Goal: Task Accomplishment & Management: Use online tool/utility

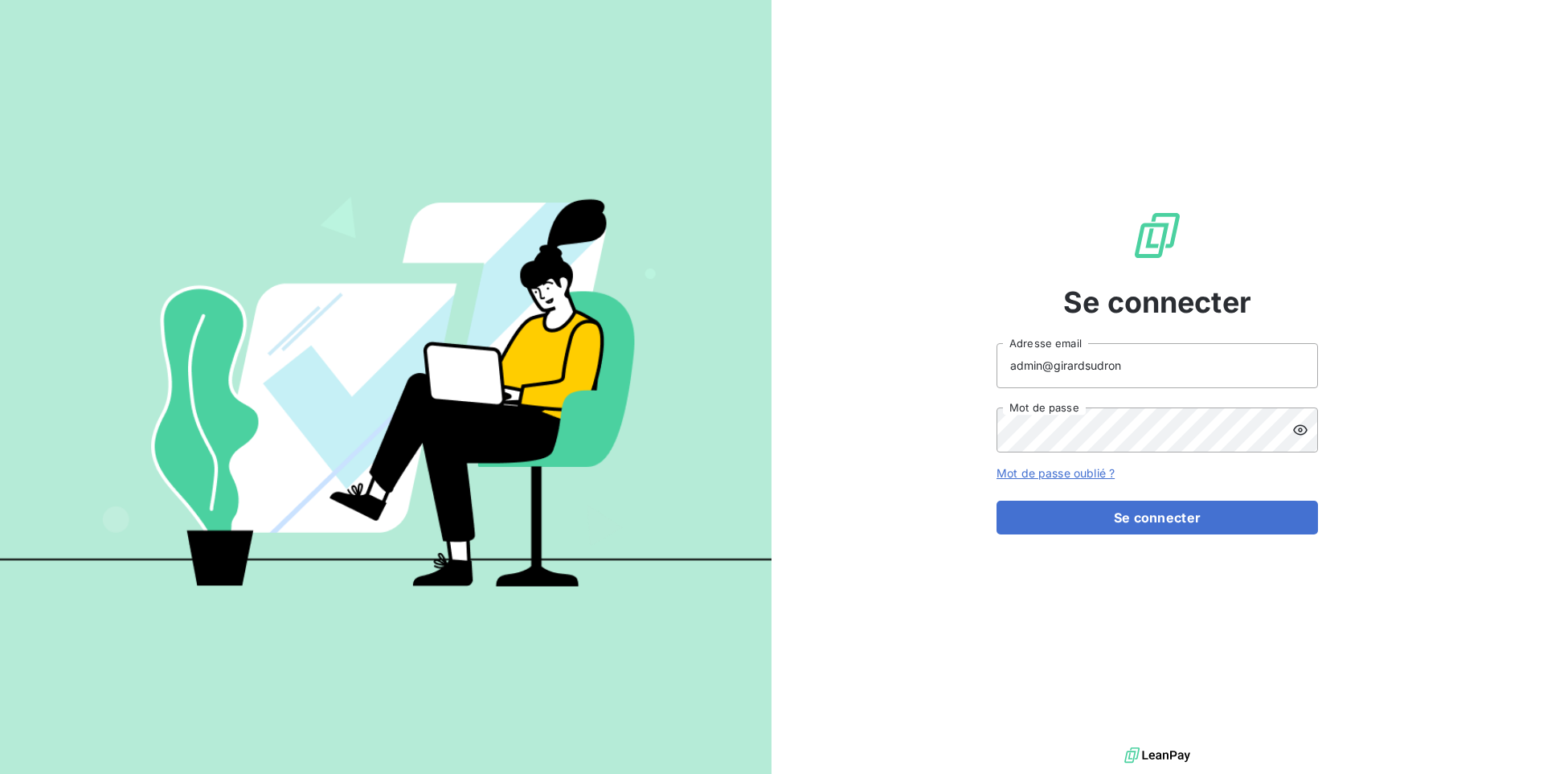
type input "admin@girardsudron"
click at [997, 501] on button "Se connecter" at bounding box center [1158, 518] width 322 height 34
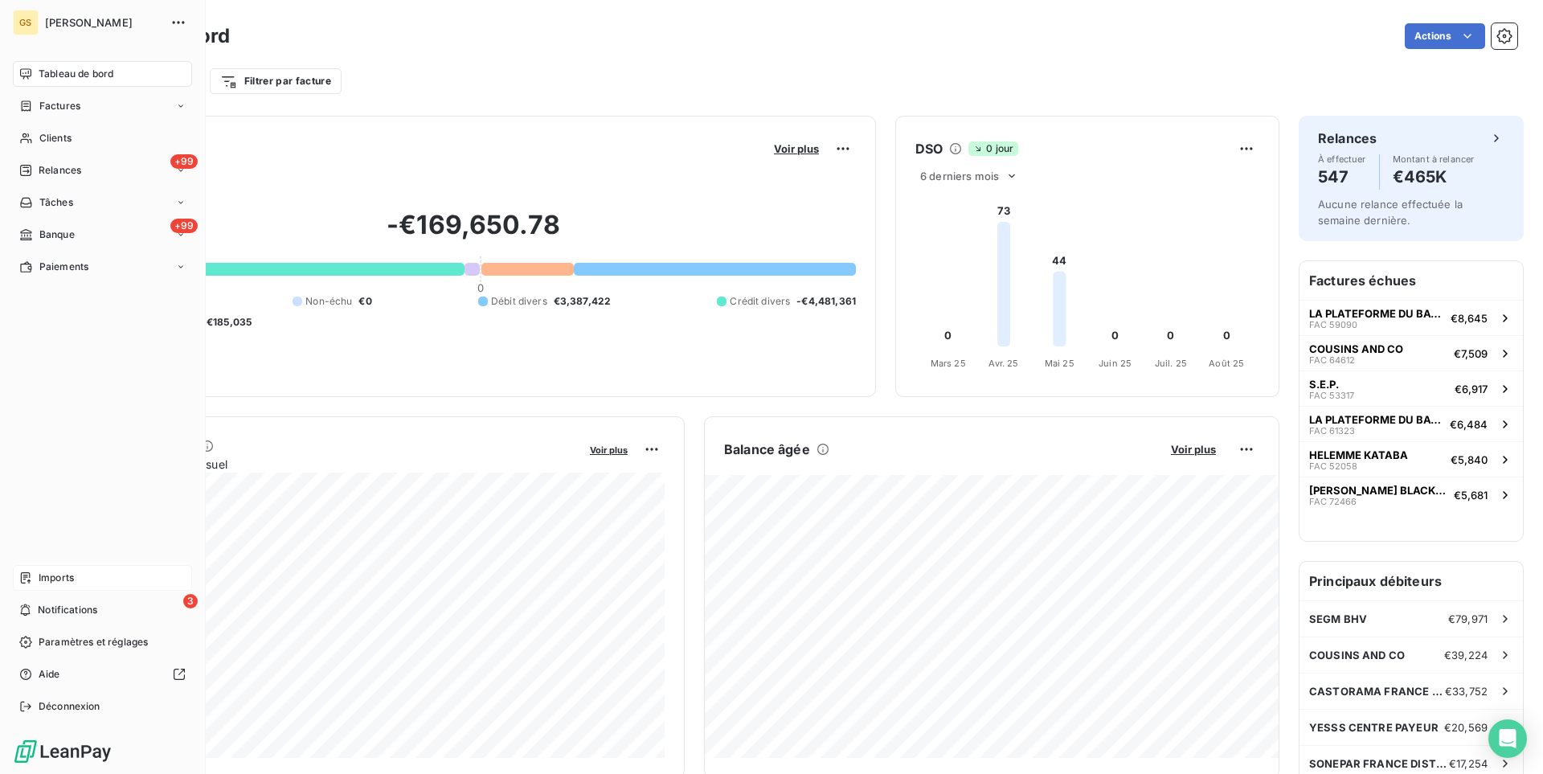
click at [60, 577] on span "Imports" at bounding box center [56, 578] width 35 height 14
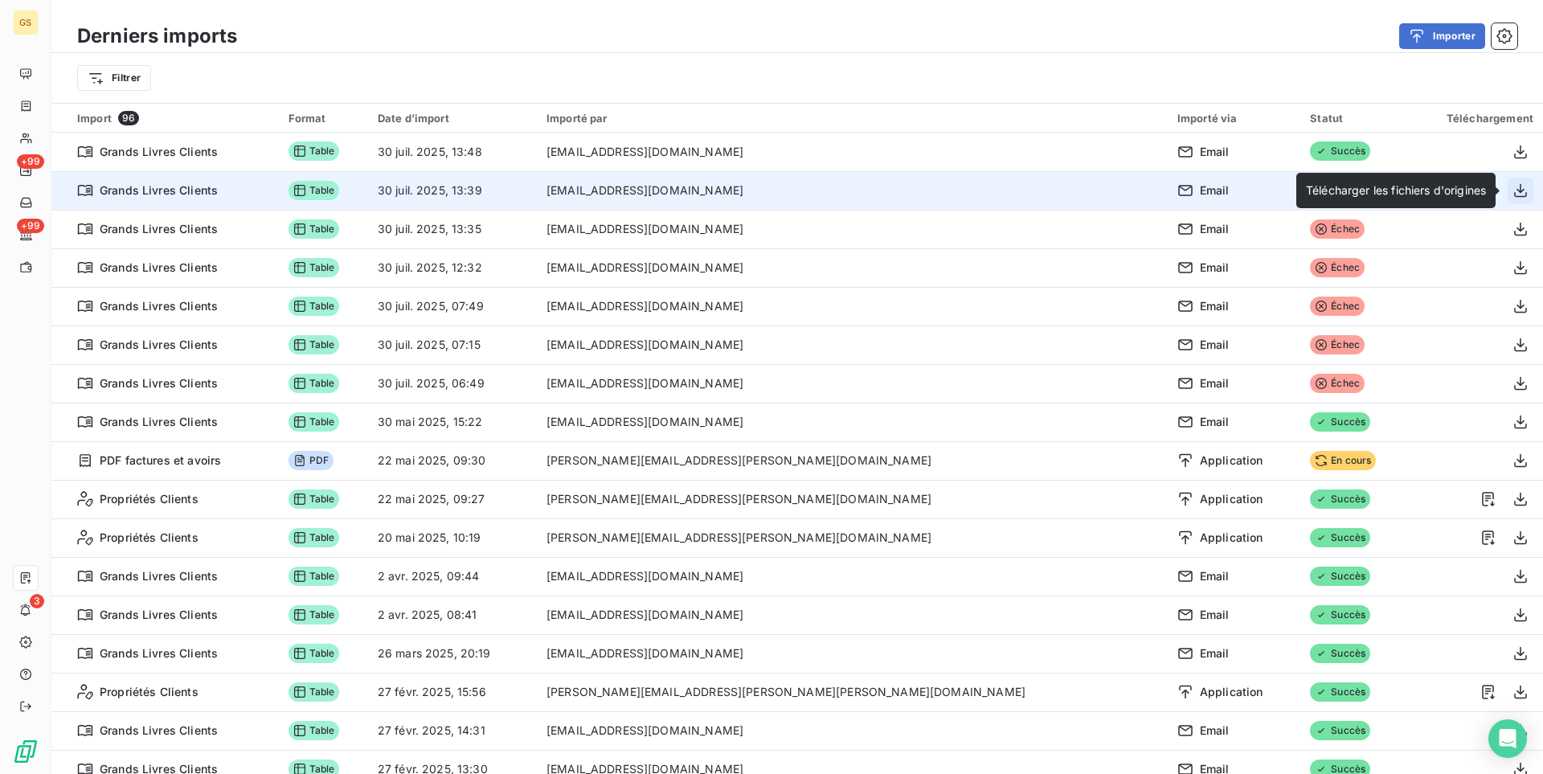
click at [1527, 192] on icon "button" at bounding box center [1521, 190] width 16 height 16
